Goal: Use online tool/utility: Utilize a website feature to perform a specific function

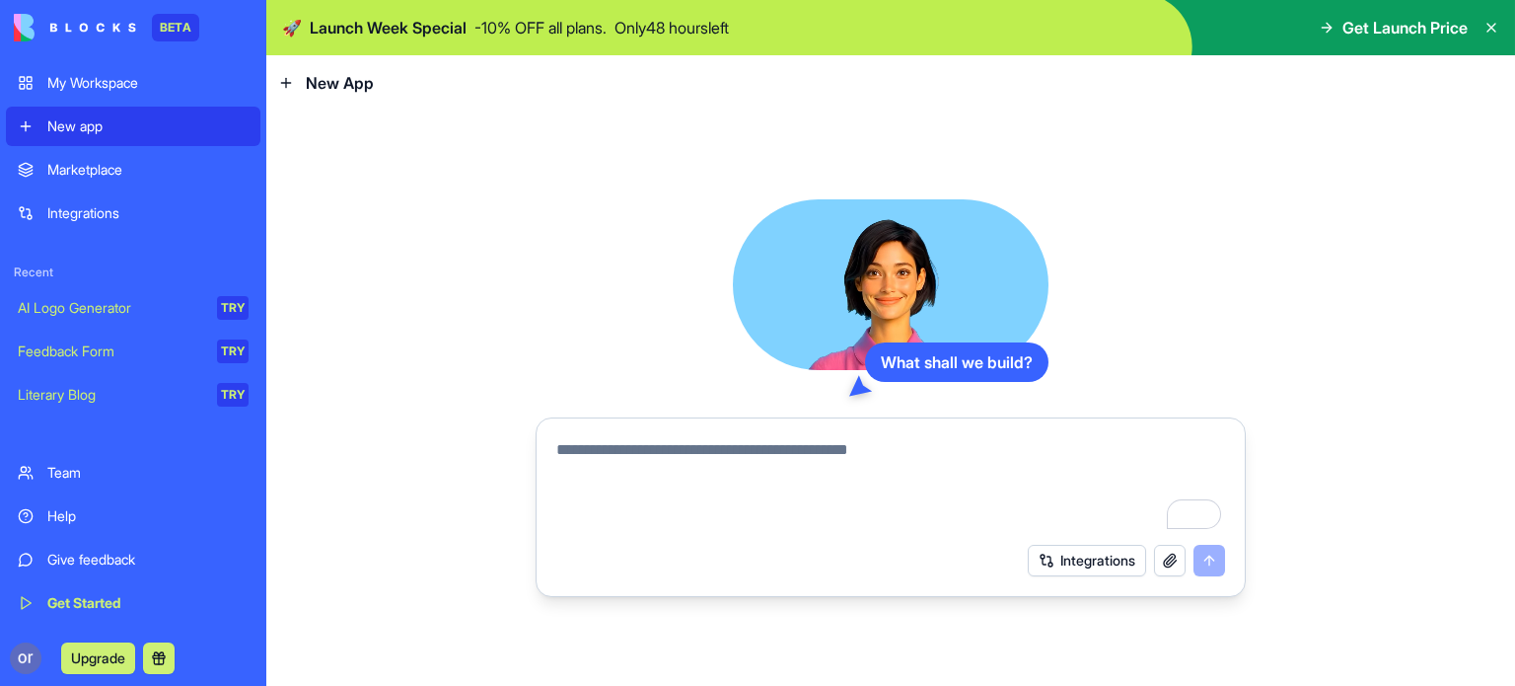
click at [105, 327] on link "AI Logo Generator TRY" at bounding box center [133, 307] width 255 height 39
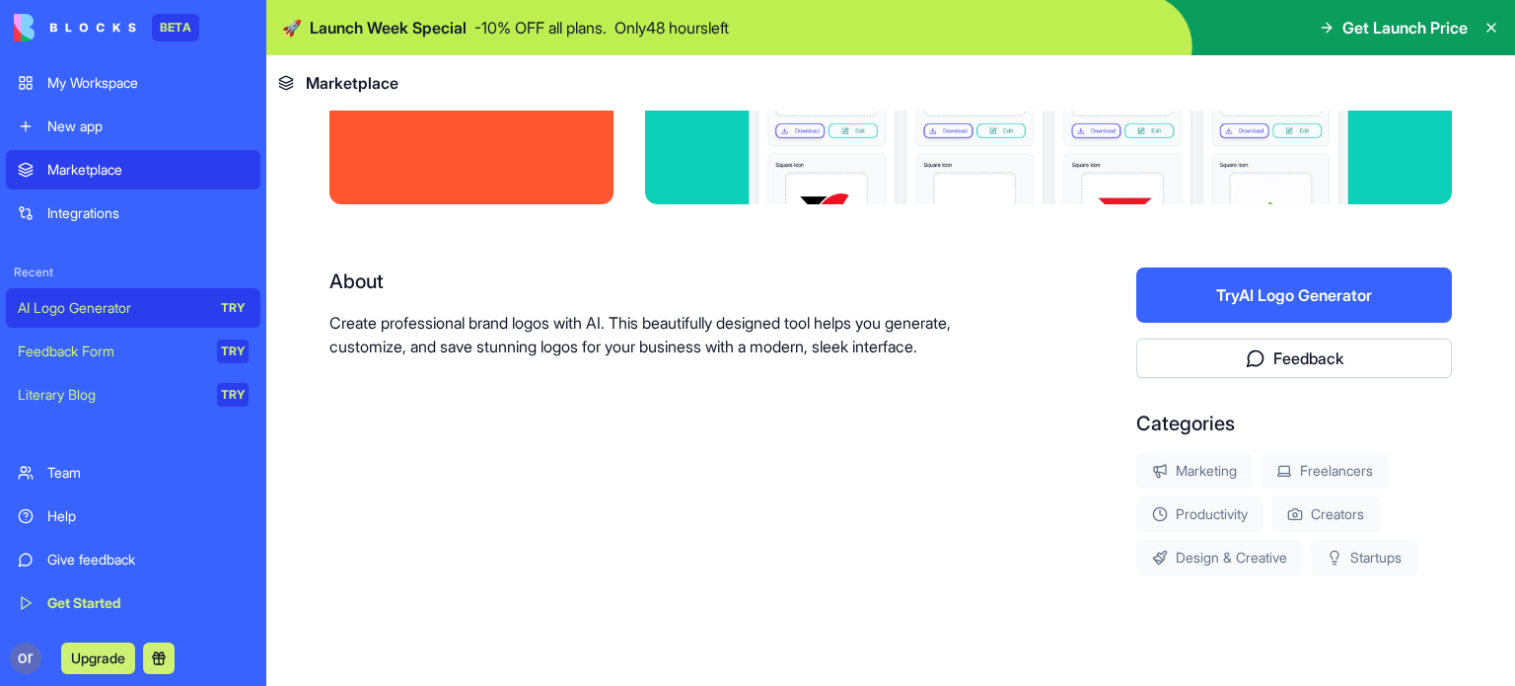
scroll to position [257, 0]
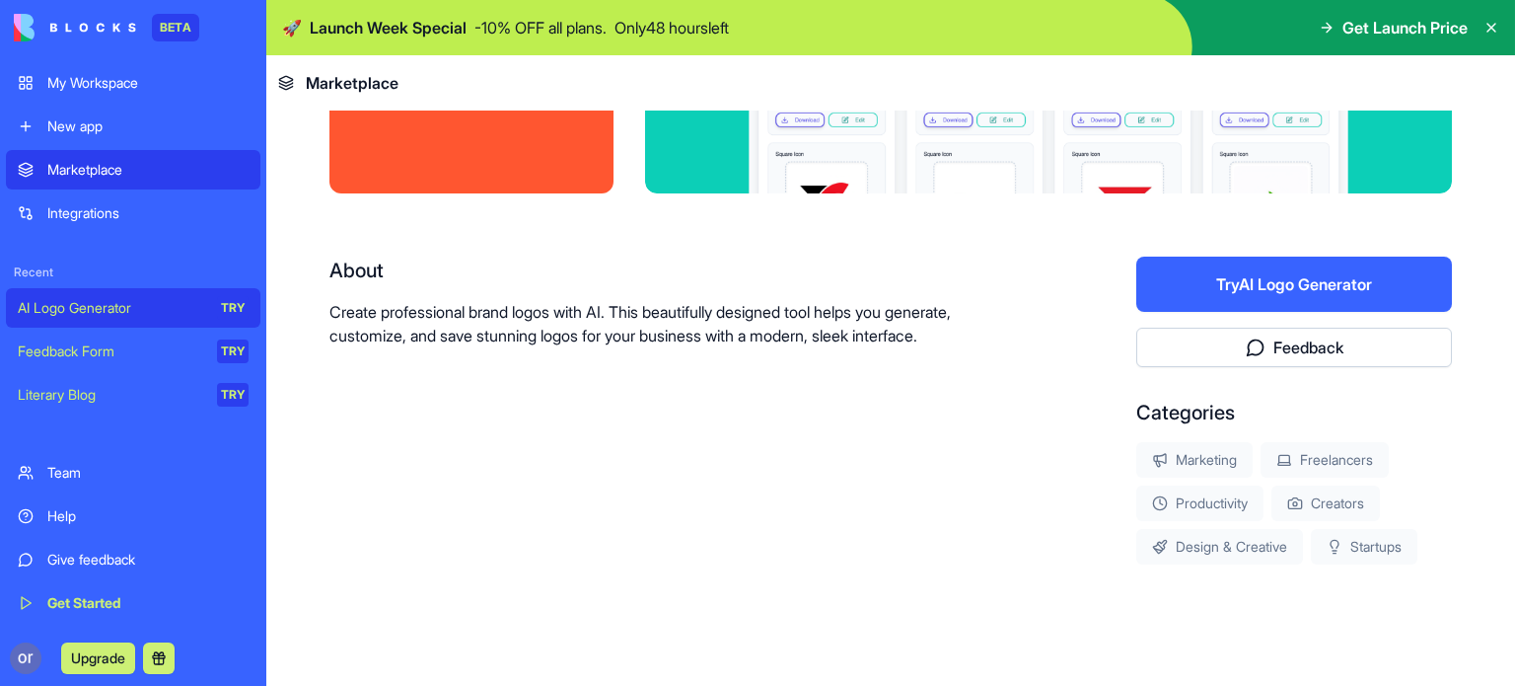
click at [693, 334] on p "Create professional brand logos with AI. This beautifully designed tool helps y…" at bounding box center [670, 323] width 681 height 47
drag, startPoint x: 693, startPoint y: 334, endPoint x: 1066, endPoint y: 295, distance: 376.0
click at [1066, 295] on div "About Create professional brand logos with AI. This beautifully designed tool h…" at bounding box center [891, 411] width 1123 height 308
click at [1208, 286] on button "Try AI Logo Generator" at bounding box center [1295, 284] width 316 height 55
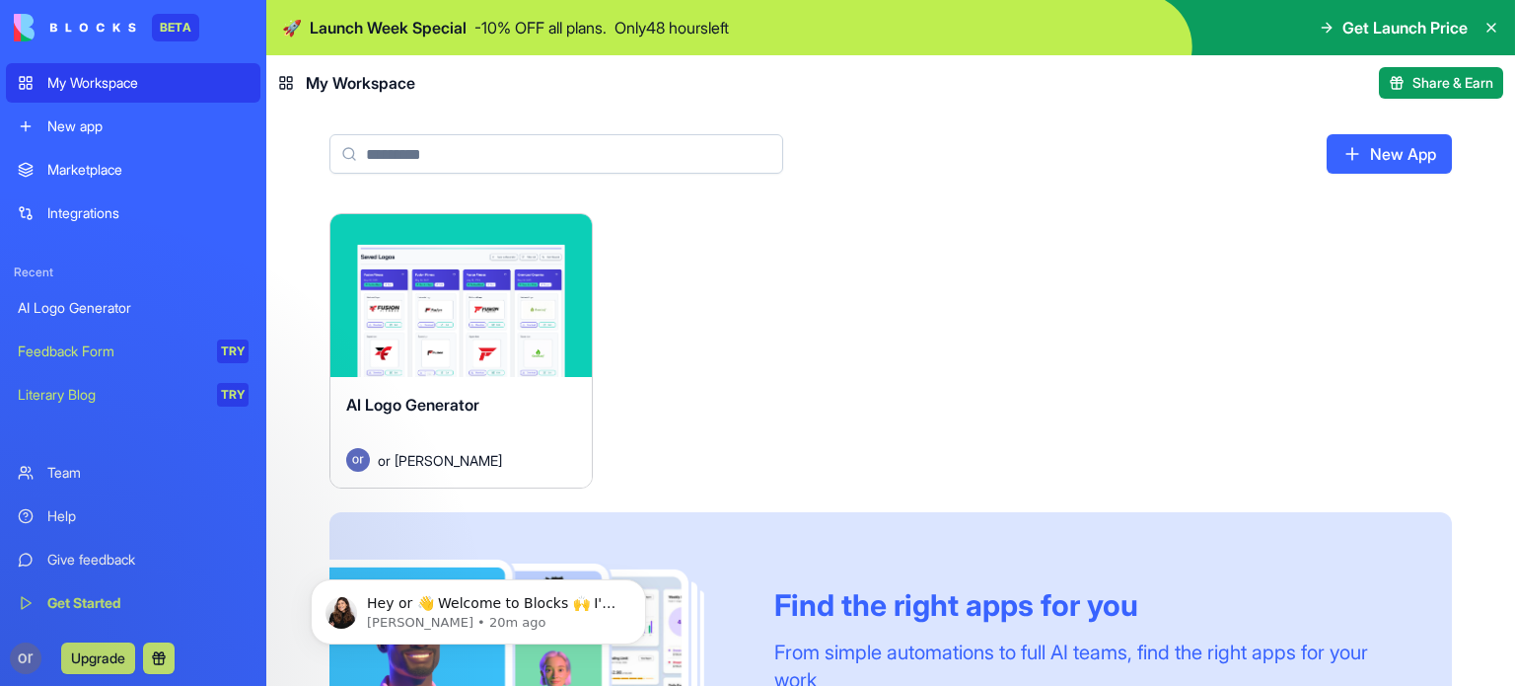
click at [1227, 110] on div "New App" at bounding box center [890, 161] width 1249 height 103
